Goal: Task Accomplishment & Management: Complete application form

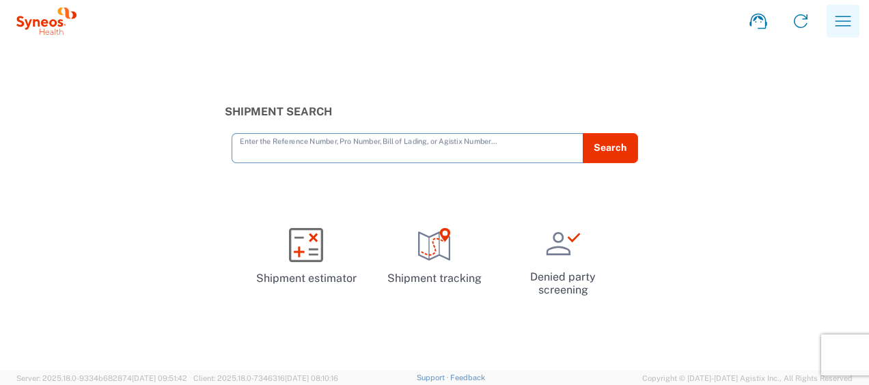
click at [843, 18] on icon "button" at bounding box center [843, 21] width 22 height 22
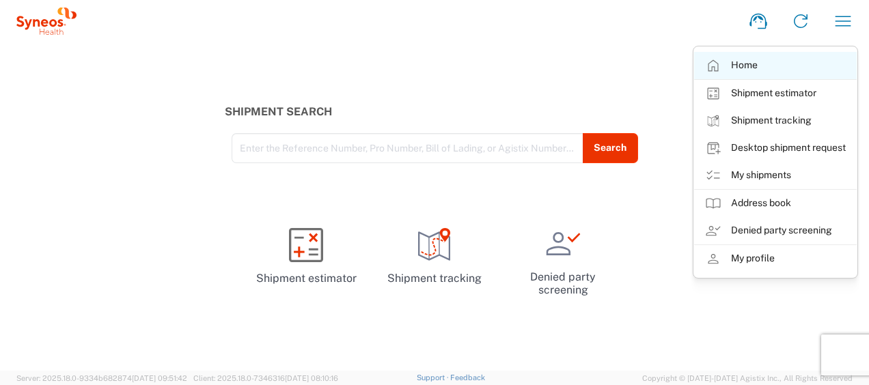
click at [774, 59] on link "Home" at bounding box center [775, 65] width 163 height 27
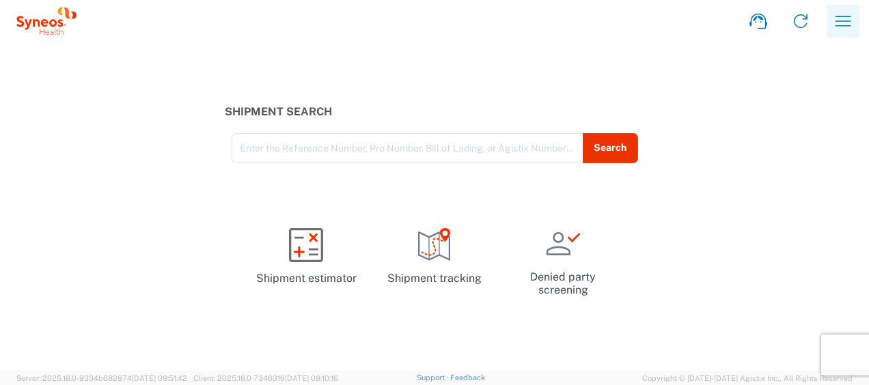
click at [848, 12] on icon "button" at bounding box center [843, 21] width 22 height 22
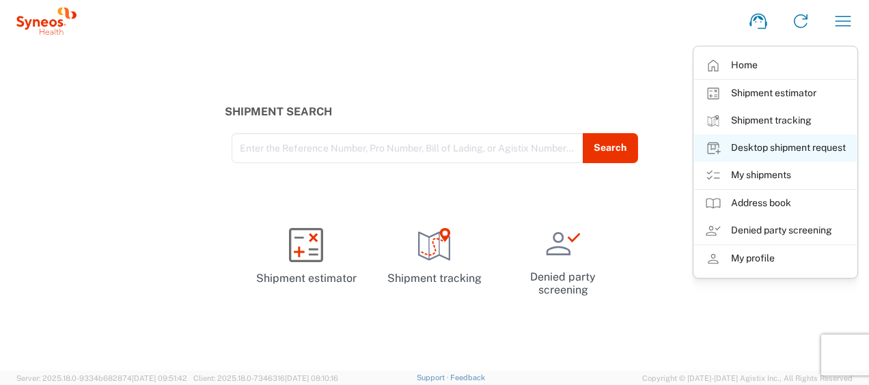
click at [810, 145] on link "Desktop shipment request" at bounding box center [775, 148] width 163 height 27
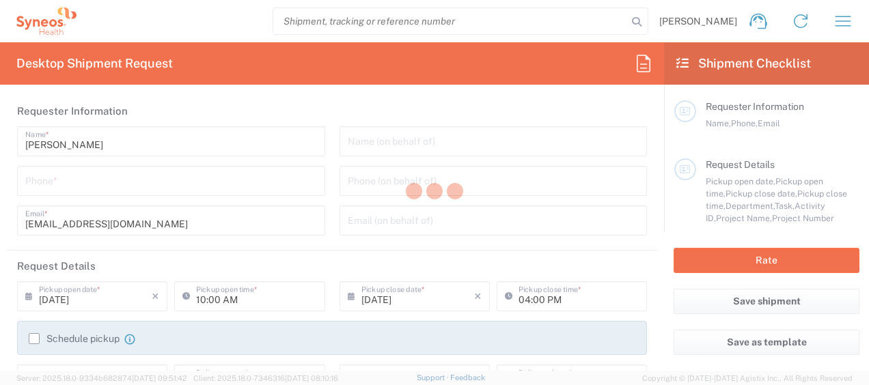
type input "3130"
type input "Syneos Health Singapore PteLtd"
type input "[GEOGRAPHIC_DATA]"
